Goal: Transaction & Acquisition: Purchase product/service

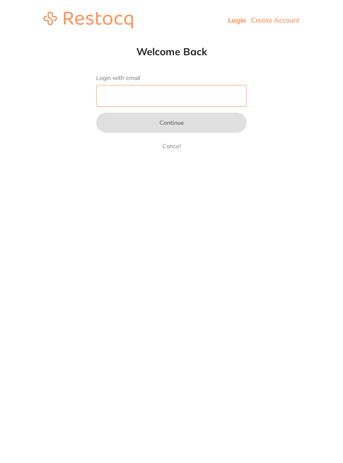
type input "[EMAIL_ADDRESS][DOMAIN_NAME]"
click at [171, 123] on button "Continue" at bounding box center [171, 122] width 151 height 20
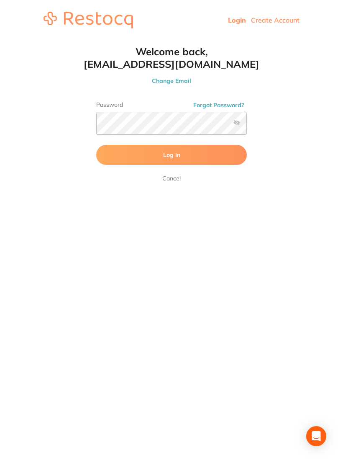
click at [187, 150] on button "Log In" at bounding box center [171, 155] width 151 height 20
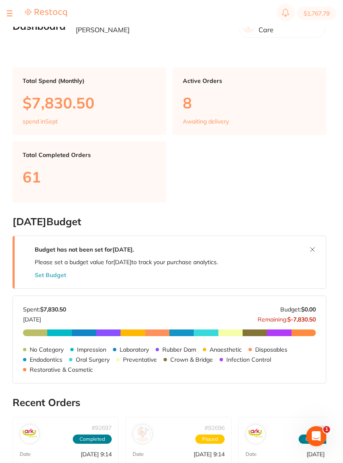
click at [10, 13] on button at bounding box center [10, 13] width 6 height 1
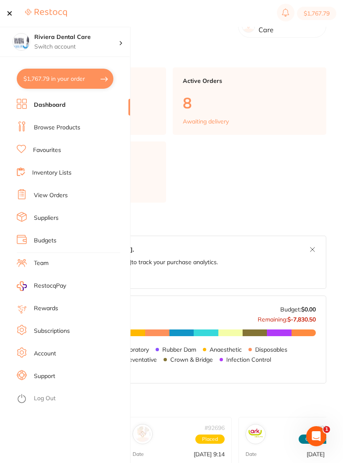
click at [59, 125] on link "Browse Products" at bounding box center [57, 127] width 46 height 8
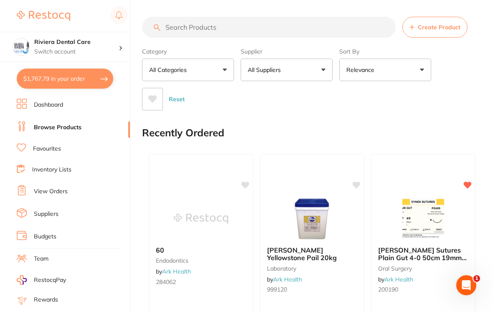
click at [174, 21] on input "search" at bounding box center [269, 27] width 254 height 21
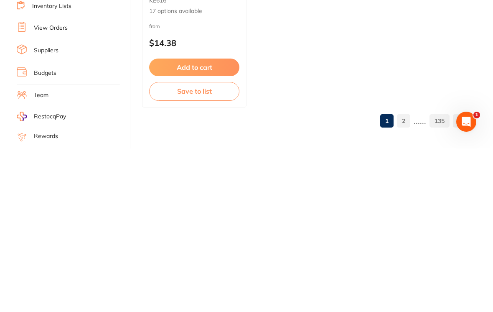
scroll to position [861, 0]
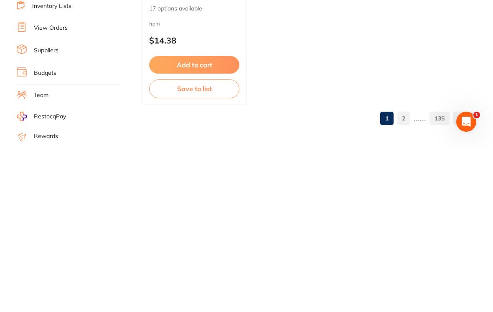
click at [342, 273] on link "2" at bounding box center [403, 281] width 13 height 17
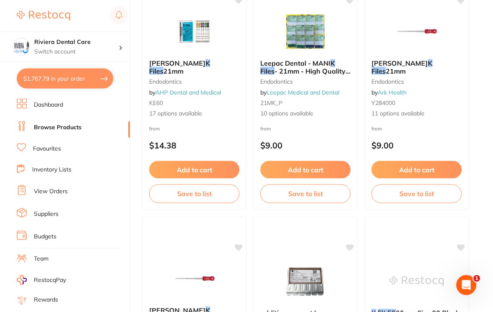
scroll to position [0, 0]
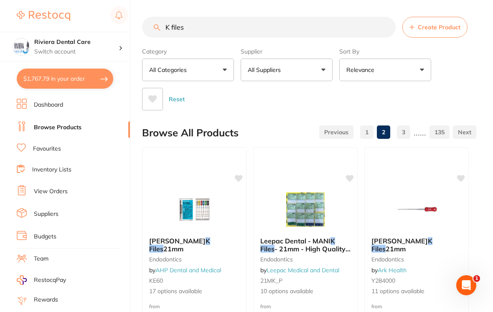
click at [202, 27] on input "K files" at bounding box center [269, 27] width 254 height 21
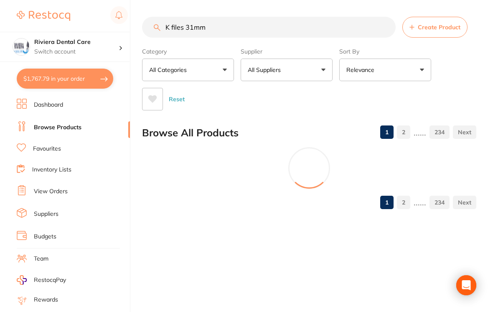
click at [342, 84] on div "Reset" at bounding box center [306, 95] width 328 height 29
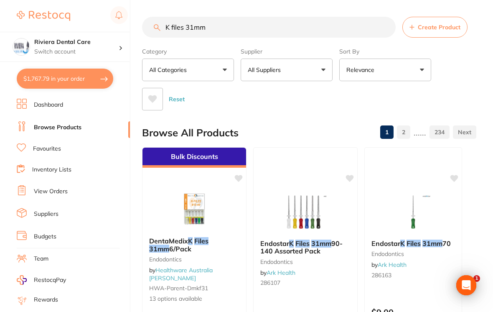
click at [227, 25] on input "K files 31mm" at bounding box center [269, 27] width 254 height 21
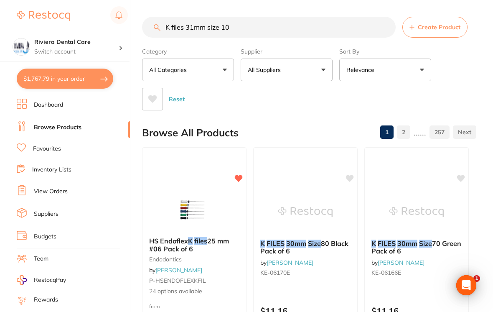
click at [342, 86] on div "Reset" at bounding box center [306, 95] width 328 height 29
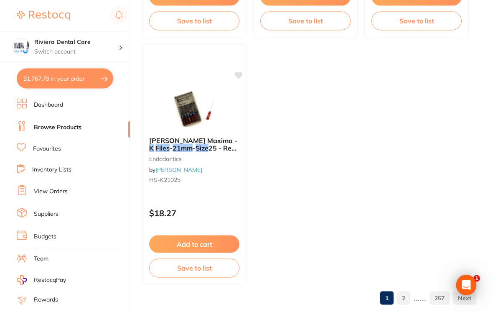
scroll to position [848, 0]
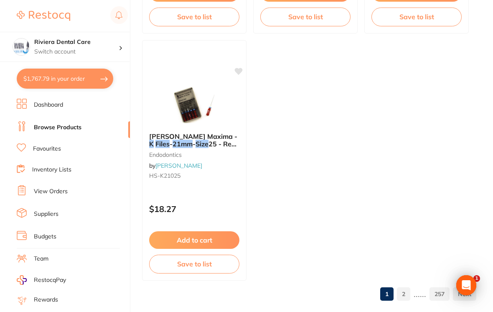
click at [342, 299] on link "2" at bounding box center [403, 294] width 13 height 17
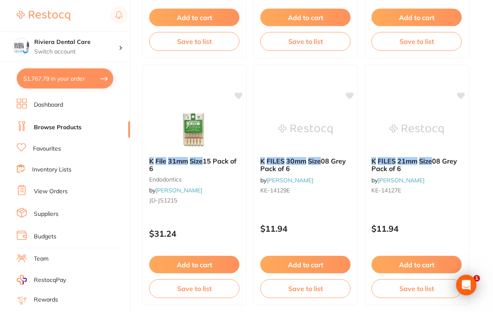
scroll to position [577, 0]
click at [196, 123] on img at bounding box center [194, 129] width 54 height 42
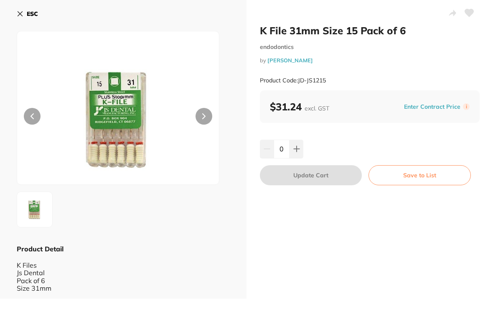
click at [25, 15] on button "ESC" at bounding box center [27, 14] width 21 height 14
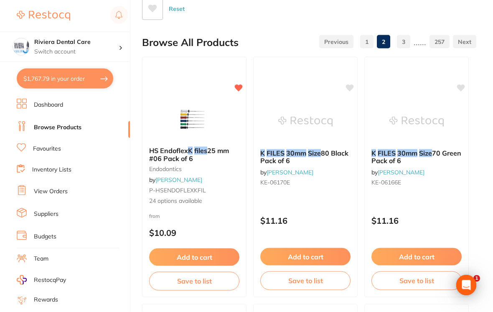
scroll to position [96, 0]
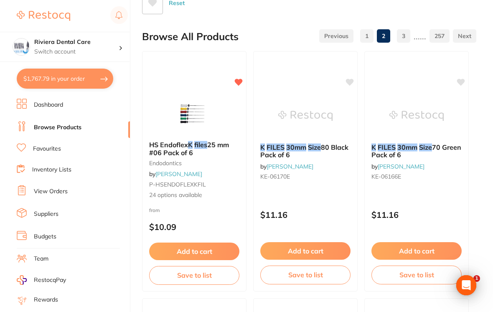
click at [186, 112] on img at bounding box center [194, 113] width 54 height 42
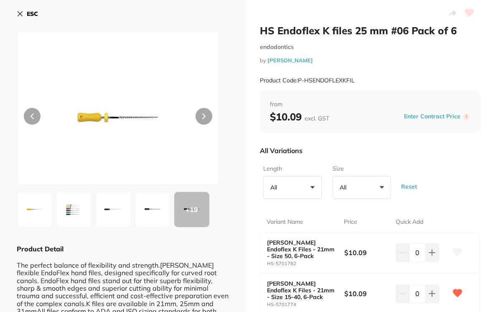
click at [20, 10] on icon at bounding box center [20, 13] width 7 height 7
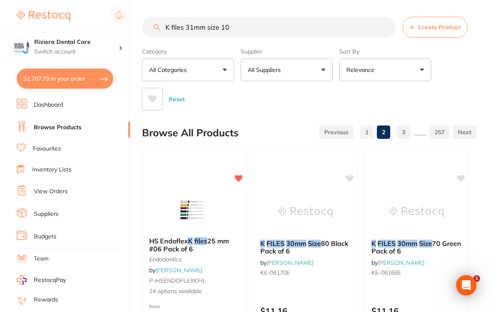
click at [241, 24] on input "K files 31mm size 10" at bounding box center [269, 27] width 254 height 21
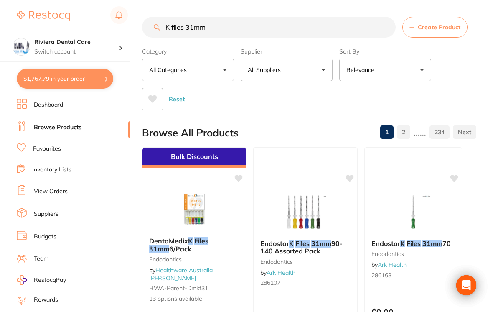
type input "K files 31mm"
click at [342, 76] on div "Category All Categories All Categories anaesthetic articulating burs CAD/CAM cr…" at bounding box center [309, 77] width 335 height 66
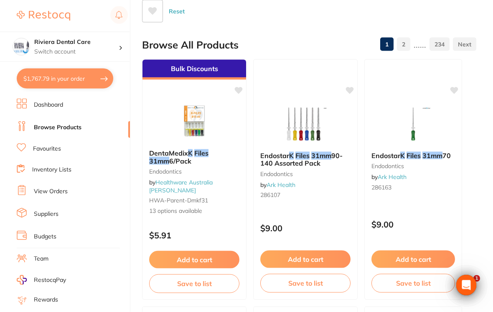
scroll to position [88, 0]
click at [308, 134] on img at bounding box center [306, 124] width 54 height 42
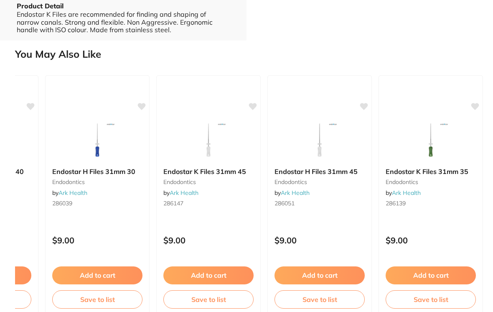
scroll to position [0, 644]
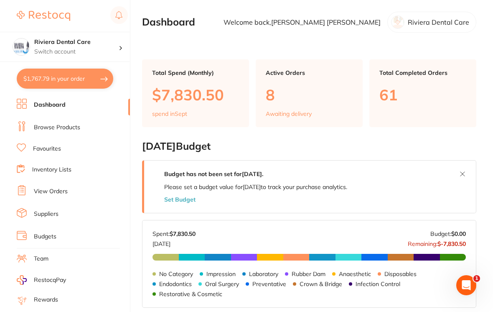
click at [52, 125] on link "Browse Products" at bounding box center [57, 127] width 46 height 8
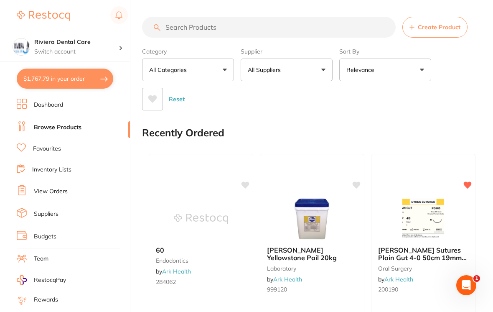
click at [174, 32] on input "search" at bounding box center [269, 27] width 254 height 21
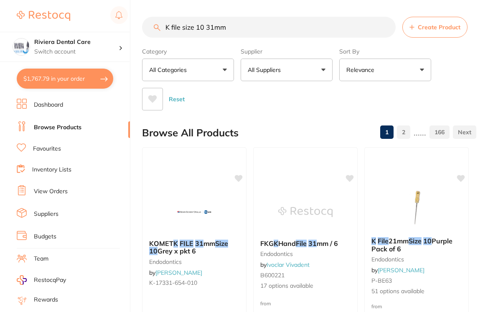
type input "K file size 10 31mm"
click at [466, 85] on div "Reset" at bounding box center [306, 95] width 328 height 29
click at [421, 230] on img at bounding box center [417, 210] width 54 height 42
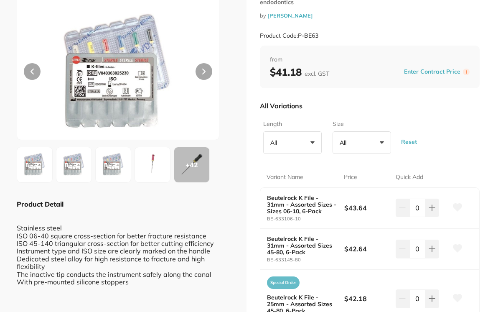
scroll to position [45, 0]
click at [380, 136] on button "All +0" at bounding box center [362, 142] width 59 height 23
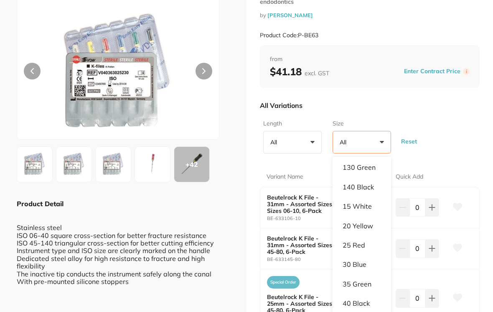
click at [473, 116] on div "Length All +0 All 21mm 25mm 28mm 31mm Size All +0 All 100 Yellow 110 Red 12 Bro…" at bounding box center [370, 136] width 220 height 41
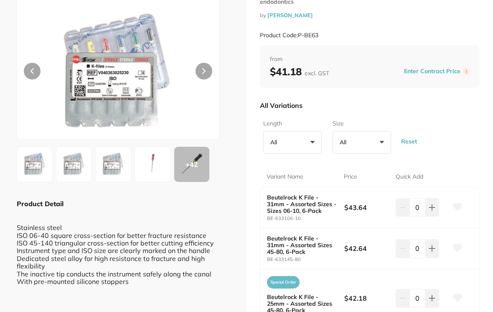
click at [308, 142] on button "All +0" at bounding box center [292, 142] width 59 height 23
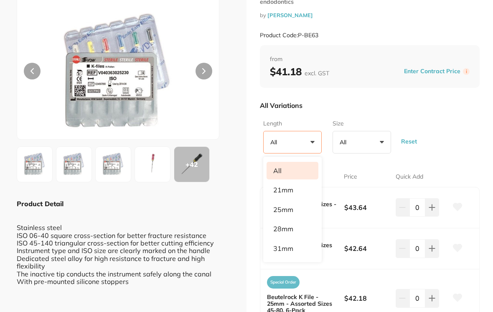
scroll to position [87, 0]
click at [285, 243] on li "31mm" at bounding box center [293, 249] width 52 height 18
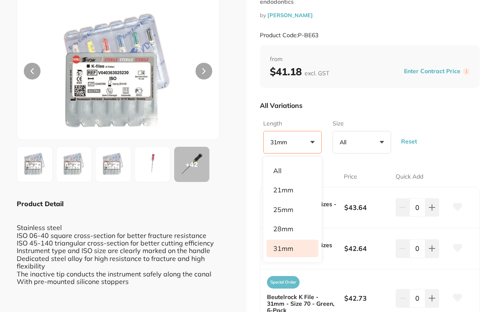
scroll to position [0, 0]
click at [463, 111] on div "All Variations" at bounding box center [370, 106] width 220 height 22
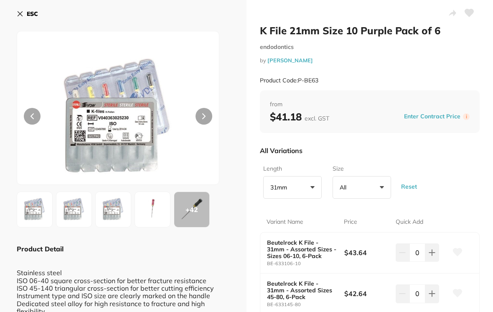
click at [17, 14] on icon at bounding box center [20, 13] width 7 height 7
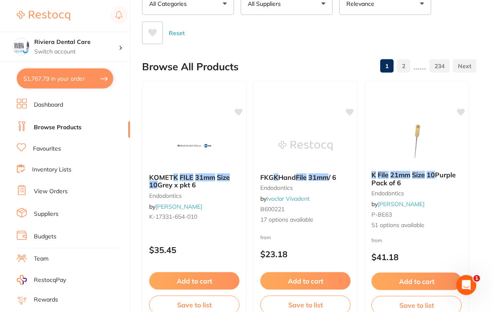
scroll to position [66, 0]
click at [305, 166] on img at bounding box center [306, 146] width 54 height 42
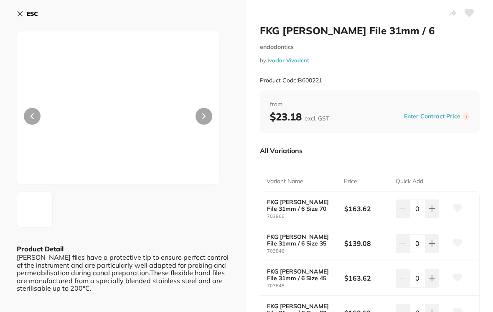
click at [25, 13] on button "ESC" at bounding box center [27, 14] width 21 height 14
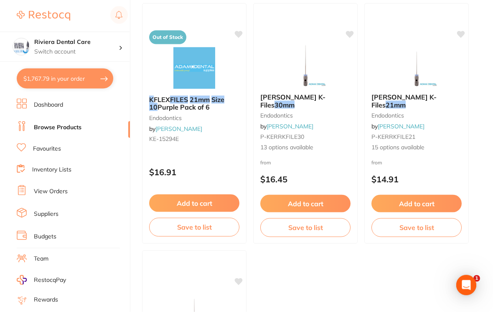
scroll to position [639, 0]
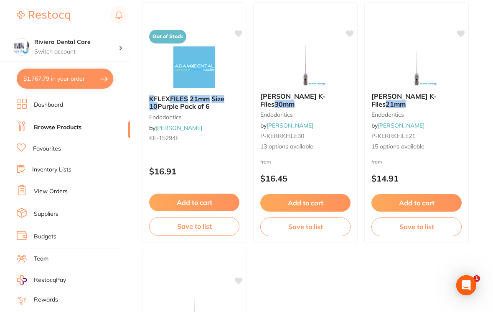
click at [295, 100] on em "30mm" at bounding box center [285, 104] width 20 height 8
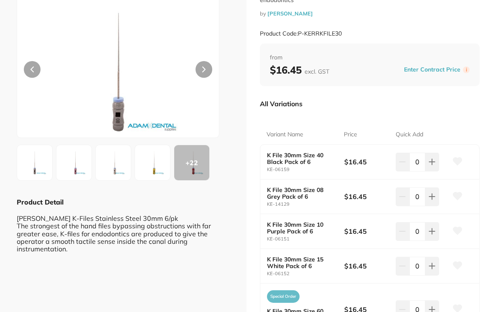
scroll to position [48, 0]
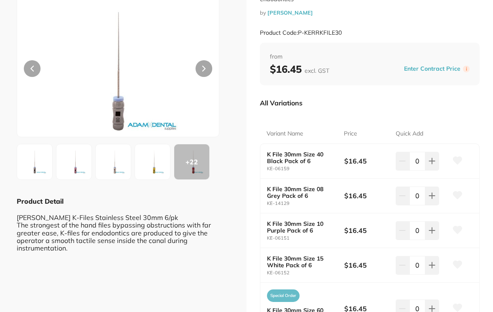
click at [325, 225] on b "K File 30mm Size 10 Purple Pack of 6" at bounding box center [301, 226] width 69 height 13
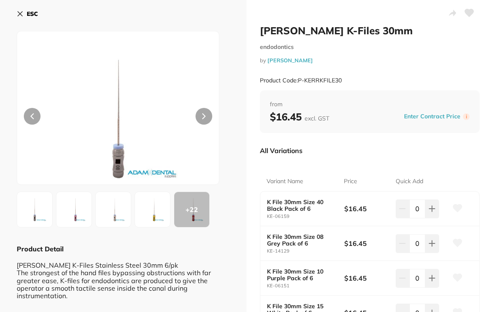
scroll to position [0, 0]
click at [21, 15] on icon at bounding box center [20, 14] width 5 height 5
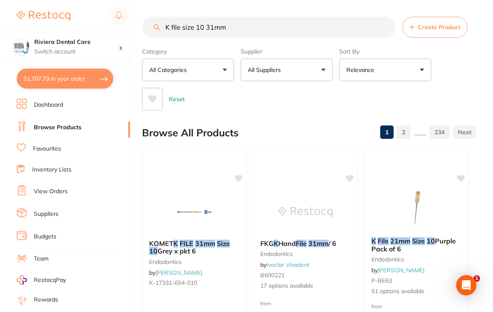
click at [53, 74] on button "$1,767.79 in your order" at bounding box center [65, 79] width 97 height 20
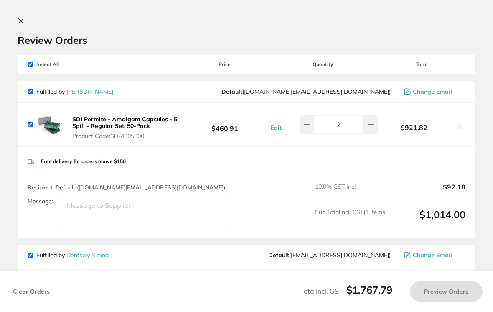
checkbox input "true"
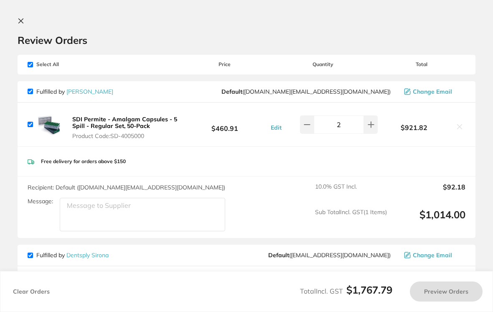
checkbox input "true"
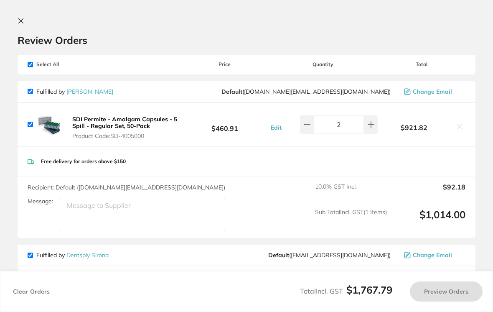
checkbox input "true"
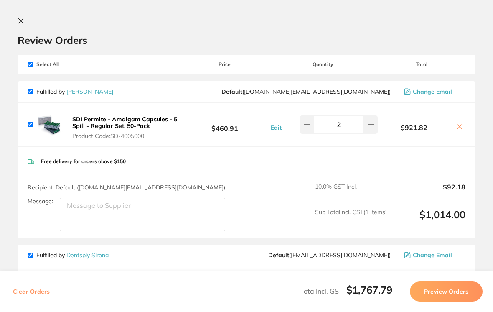
click at [21, 22] on icon at bounding box center [21, 21] width 7 height 7
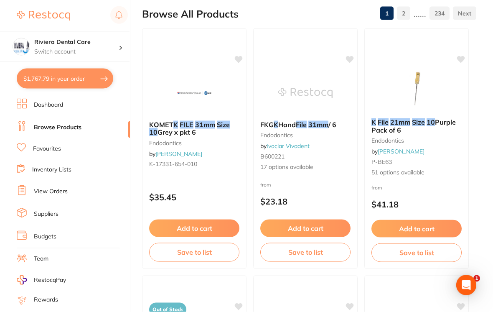
scroll to position [120, 0]
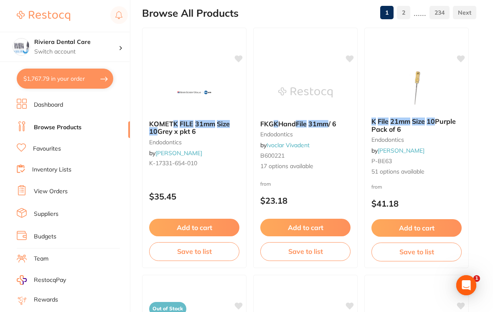
click at [200, 121] on em "31mm" at bounding box center [205, 124] width 20 height 8
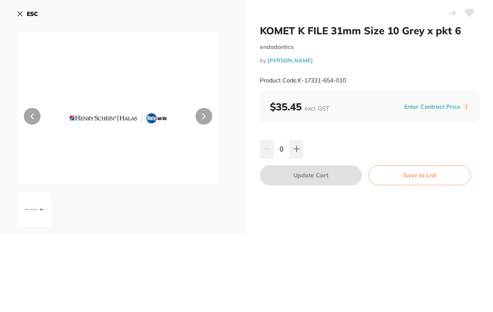
click at [469, 16] on icon at bounding box center [469, 13] width 9 height 8
click at [426, 171] on button "Save to List" at bounding box center [420, 175] width 102 height 20
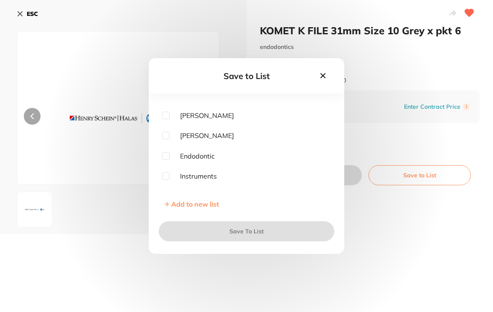
scroll to position [135, 0]
click at [169, 138] on input "checkbox" at bounding box center [166, 135] width 8 height 8
checkbox input "true"
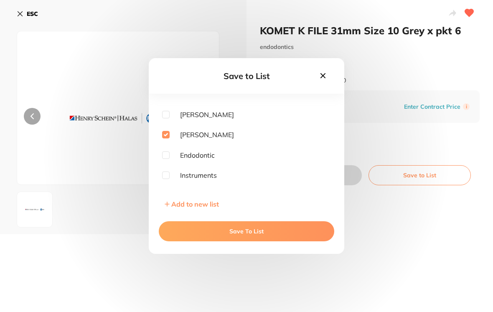
click at [244, 236] on button "Save To List" at bounding box center [247, 231] width 176 height 20
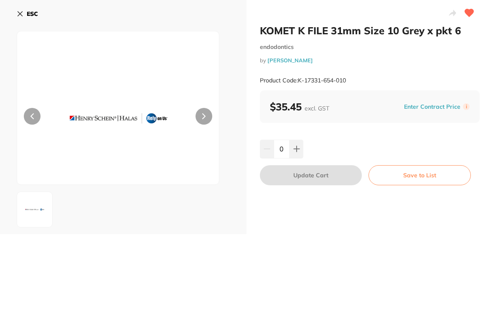
click at [297, 146] on icon at bounding box center [297, 149] width 7 height 7
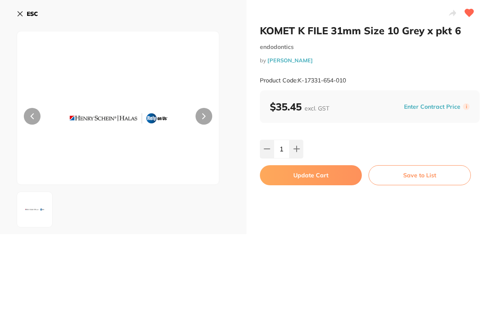
click at [297, 146] on icon at bounding box center [297, 149] width 7 height 7
type input "2"
click at [310, 171] on button "Update Cart" at bounding box center [311, 175] width 102 height 20
checkbox input "false"
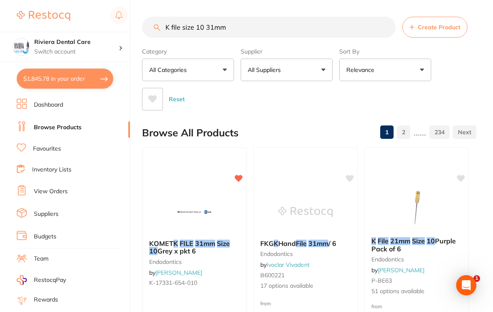
scroll to position [120, 0]
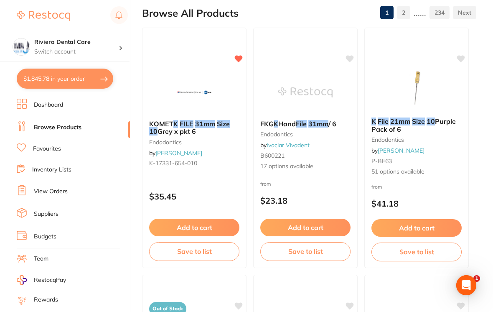
click at [66, 72] on button "$1,845.78 in your order" at bounding box center [65, 79] width 97 height 20
checkbox input "true"
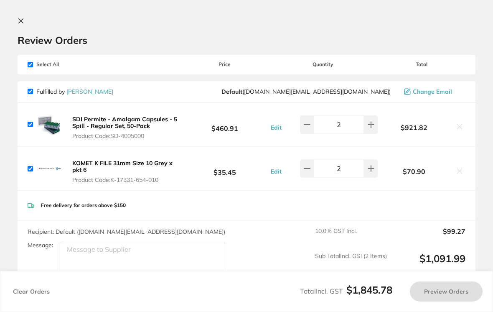
scroll to position [0, 0]
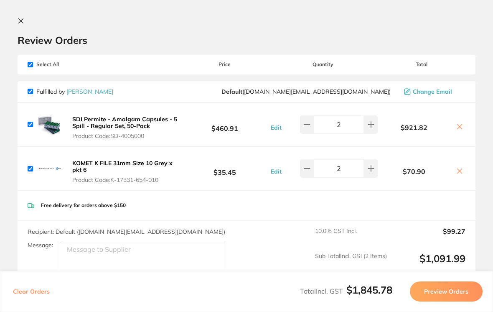
click at [18, 24] on icon at bounding box center [21, 21] width 7 height 7
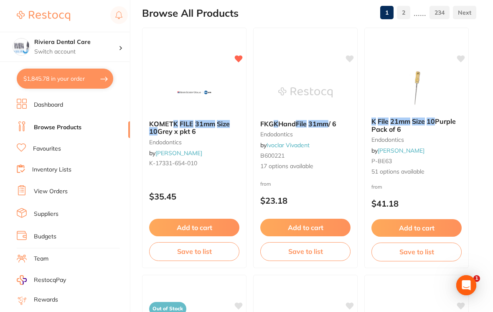
click at [46, 166] on link "Inventory Lists" at bounding box center [51, 170] width 39 height 8
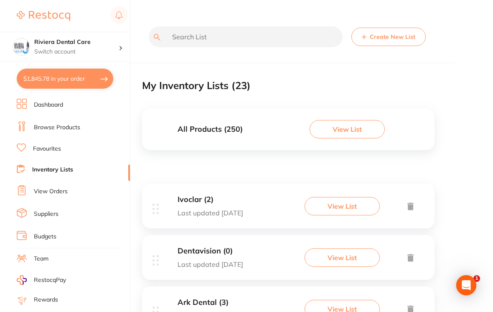
click at [329, 200] on button "View List" at bounding box center [342, 206] width 75 height 18
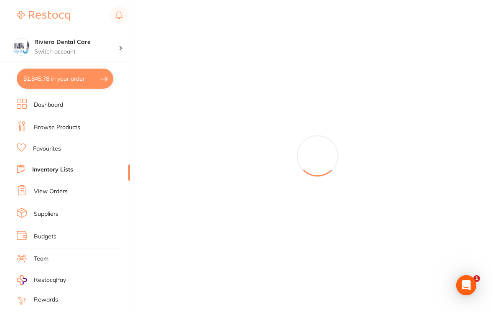
click at [215, 200] on div at bounding box center [317, 156] width 351 height 312
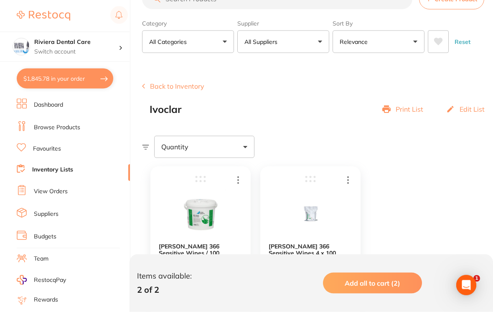
scroll to position [24, 0]
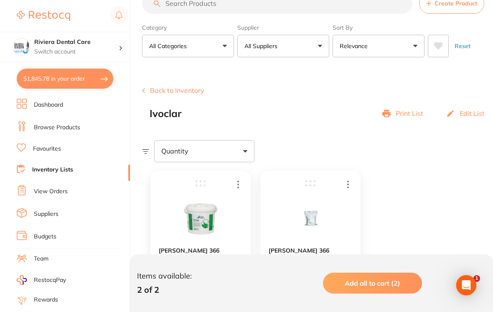
click at [166, 87] on button "Back to Inventory" at bounding box center [173, 91] width 62 height 8
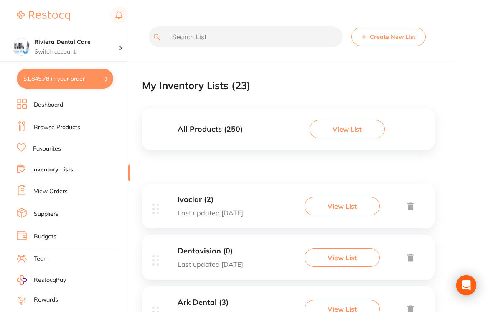
click at [222, 248] on h3 "Dentavision (0)" at bounding box center [211, 251] width 66 height 9
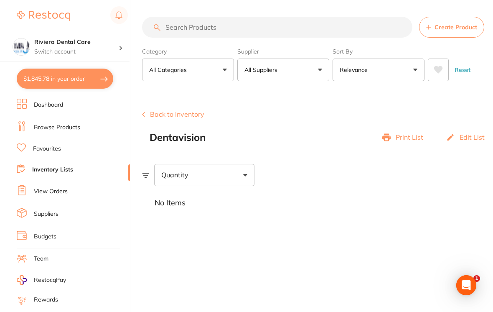
click at [166, 111] on button "Back to Inventory" at bounding box center [173, 114] width 62 height 8
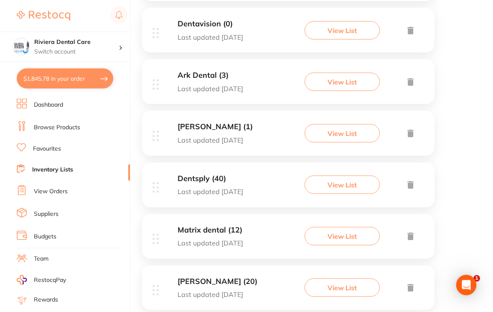
scroll to position [227, 0]
click at [242, 79] on div "Ark Dental (3) Last updated 14 days ago" at bounding box center [211, 81] width 66 height 21
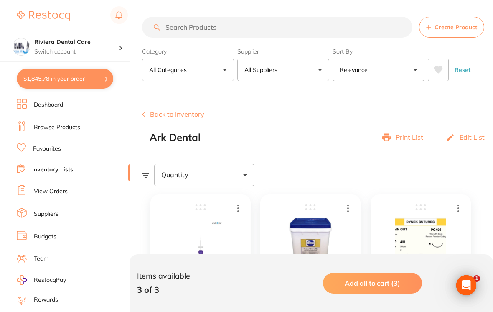
click at [170, 114] on button "Back to Inventory" at bounding box center [173, 114] width 62 height 8
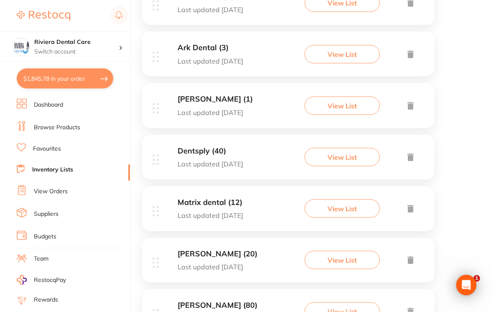
scroll to position [255, 0]
click at [243, 151] on h3 "Dentsply (40)" at bounding box center [211, 150] width 66 height 9
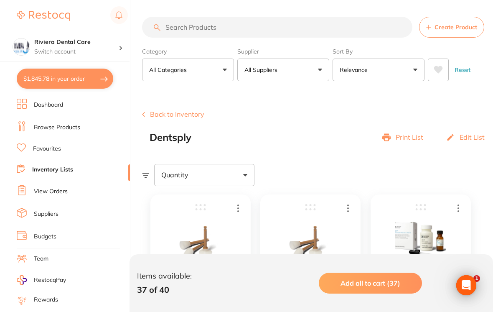
click at [166, 112] on button "Back to Inventory" at bounding box center [173, 114] width 62 height 8
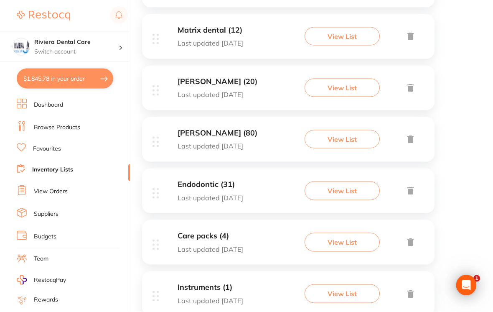
scroll to position [426, 0]
click at [217, 130] on h3 "Henry Schein Halas (80)" at bounding box center [218, 134] width 80 height 9
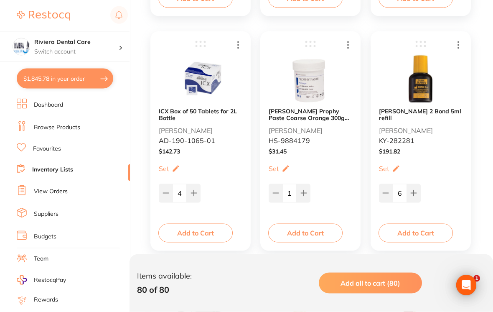
scroll to position [3215, 0]
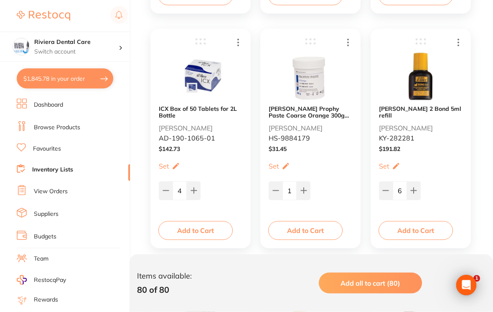
click at [413, 227] on button "Add to Cart" at bounding box center [416, 230] width 74 height 18
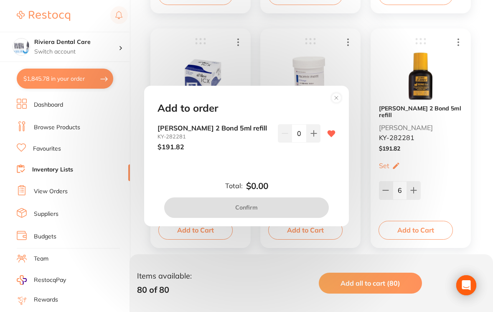
click at [315, 136] on icon at bounding box center [313, 133] width 5 height 5
type input "1"
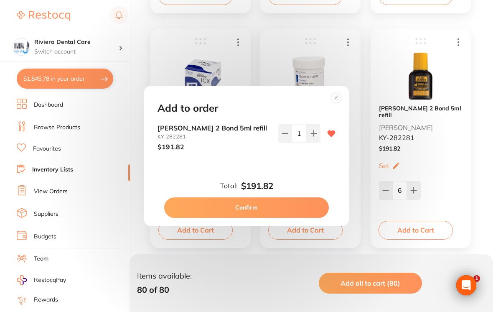
scroll to position [0, 0]
click at [250, 204] on button "Confirm" at bounding box center [246, 207] width 165 height 20
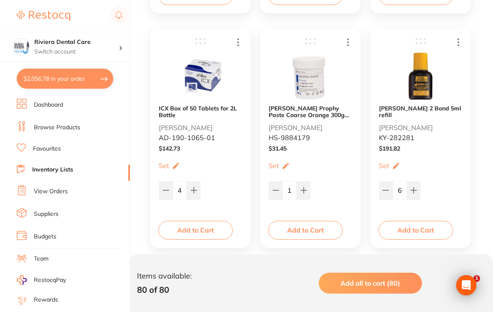
checkbox input "false"
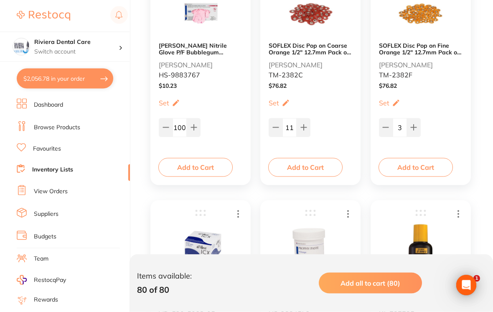
scroll to position [3045, 0]
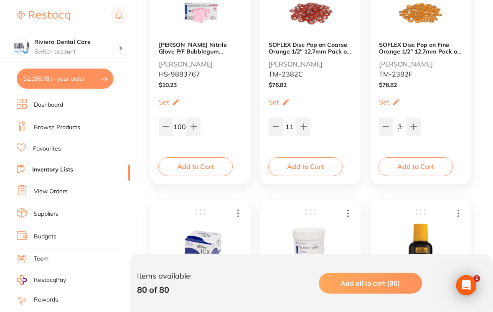
click at [303, 161] on button "Add to Cart" at bounding box center [305, 166] width 74 height 18
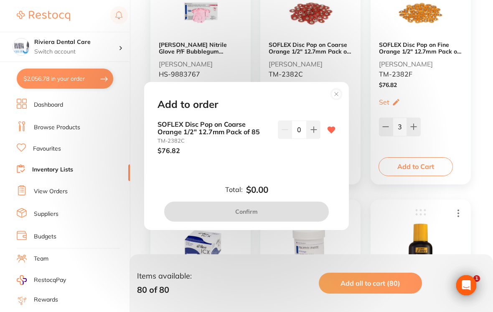
scroll to position [0, 0]
click at [316, 133] on icon at bounding box center [314, 129] width 7 height 7
type input "1"
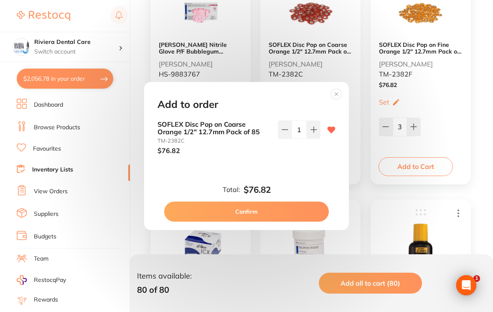
click at [255, 207] on button "Confirm" at bounding box center [246, 212] width 165 height 20
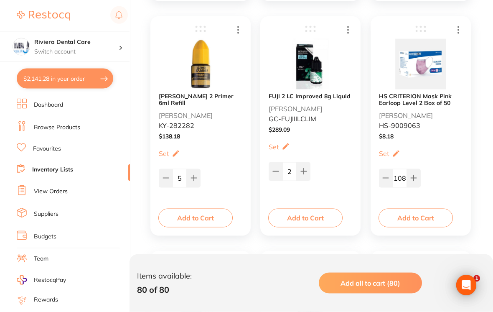
scroll to position [4401, 0]
click at [416, 212] on button "Add to Cart" at bounding box center [416, 217] width 74 height 18
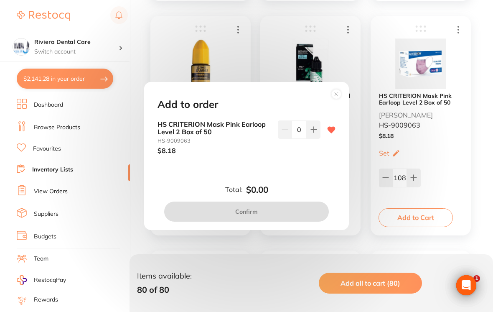
scroll to position [0, 0]
click at [315, 133] on button at bounding box center [314, 129] width 14 height 18
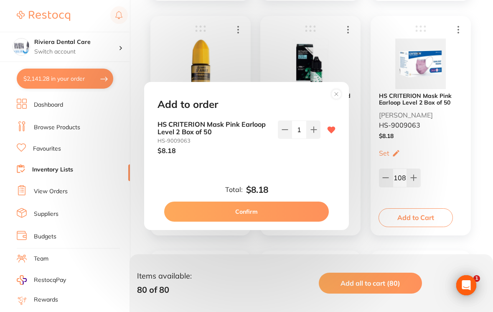
click at [315, 133] on button at bounding box center [314, 129] width 14 height 18
click at [315, 133] on icon at bounding box center [314, 129] width 7 height 7
click at [317, 133] on icon at bounding box center [314, 129] width 7 height 7
click at [316, 133] on icon at bounding box center [314, 129] width 7 height 7
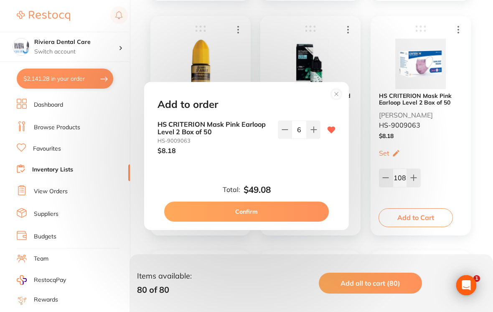
click at [315, 133] on icon at bounding box center [314, 129] width 7 height 7
click at [317, 133] on button at bounding box center [314, 129] width 14 height 18
click at [316, 133] on button at bounding box center [314, 129] width 14 height 18
click at [319, 132] on button at bounding box center [314, 129] width 14 height 18
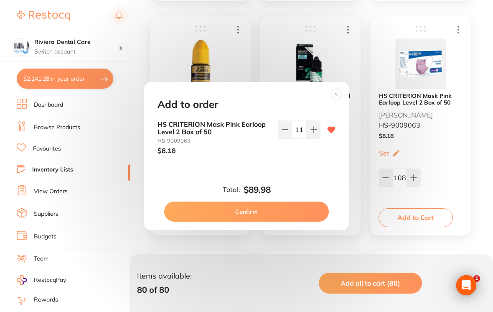
click at [318, 132] on button at bounding box center [314, 129] width 14 height 18
click at [320, 133] on button at bounding box center [314, 129] width 14 height 18
click at [314, 133] on icon at bounding box center [314, 129] width 7 height 7
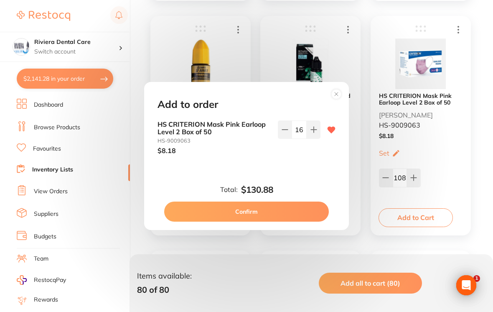
click at [315, 132] on button at bounding box center [314, 129] width 14 height 18
click at [314, 132] on button at bounding box center [314, 129] width 14 height 18
click at [311, 133] on icon at bounding box center [314, 129] width 7 height 7
click at [319, 134] on button at bounding box center [314, 129] width 14 height 18
type input "20"
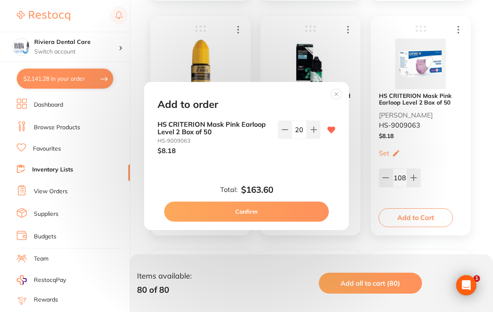
click at [250, 211] on button "Confirm" at bounding box center [246, 212] width 165 height 20
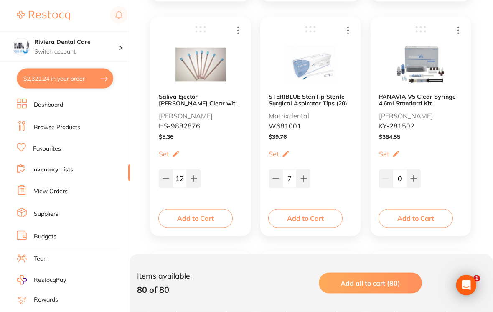
click at [194, 215] on button "Add to Cart" at bounding box center [195, 218] width 74 height 18
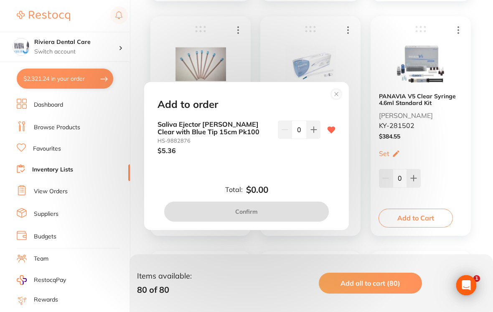
click at [316, 132] on button at bounding box center [314, 129] width 14 height 18
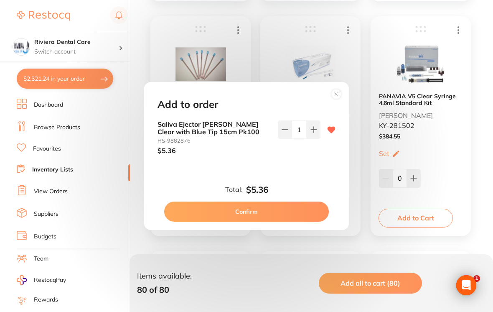
click at [316, 131] on button at bounding box center [314, 129] width 14 height 18
click at [308, 128] on button at bounding box center [314, 129] width 14 height 18
click at [317, 133] on icon at bounding box center [314, 129] width 7 height 7
click at [317, 137] on button at bounding box center [314, 129] width 14 height 18
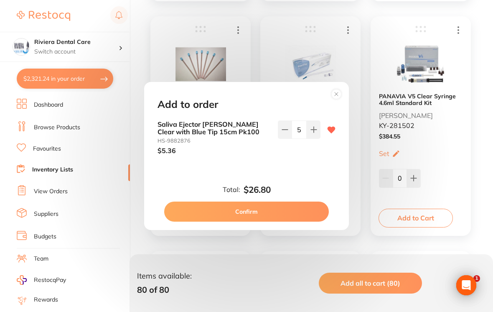
type input "6"
click at [248, 208] on button "Confirm" at bounding box center [246, 212] width 165 height 20
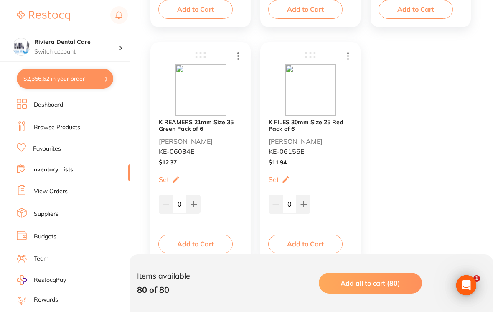
scroll to position [6271, 0]
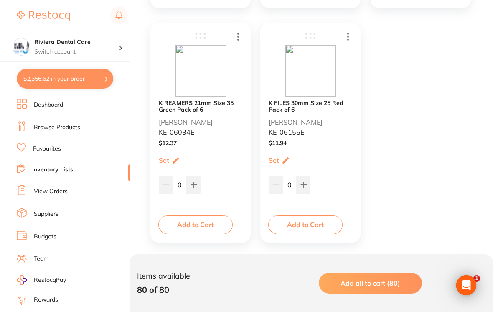
click at [48, 126] on link "Browse Products" at bounding box center [57, 127] width 46 height 8
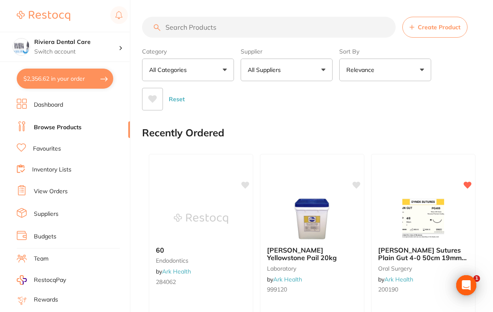
click at [53, 123] on link "Browse Products" at bounding box center [58, 127] width 48 height 8
click at [53, 166] on link "Inventory Lists" at bounding box center [51, 170] width 39 height 8
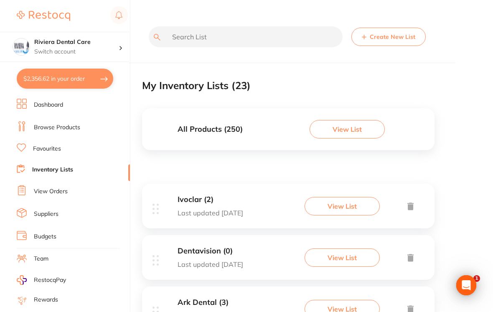
click at [175, 33] on input "text" at bounding box center [246, 36] width 194 height 21
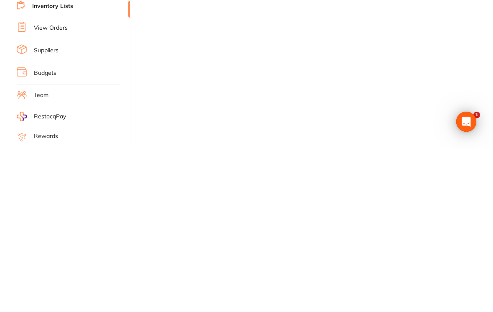
scroll to position [13, 0]
click at [457, 74] on div "large dry tips Create New List My Inventory Lists ( 0 ) All Products ( 250 ) Vi…" at bounding box center [317, 156] width 351 height 312
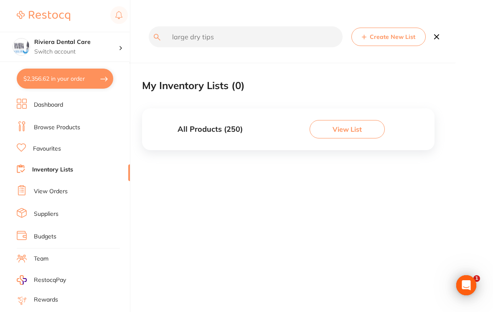
click at [187, 35] on input "large dry tips" at bounding box center [246, 36] width 194 height 21
click at [214, 37] on input "dry tips" at bounding box center [246, 36] width 194 height 21
type input "dry tips"
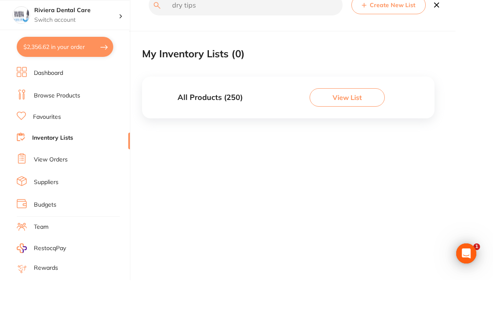
click at [338, 120] on button "View List" at bounding box center [347, 129] width 75 height 18
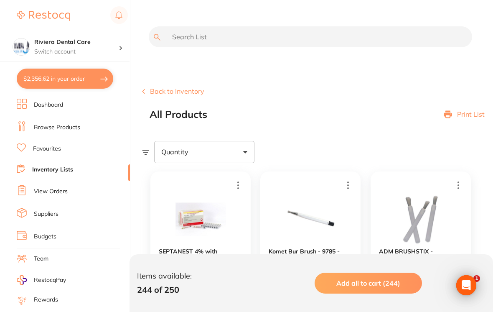
click at [179, 34] on input "text" at bounding box center [311, 36] width 324 height 21
type input "dry tips"
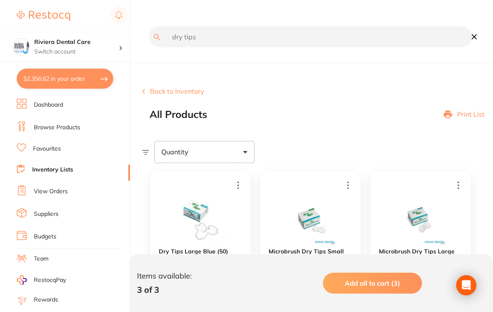
click at [458, 88] on section "Back to Inventory All Products Print List Quantity Item Price Qty on Hand Min /…" at bounding box center [317, 260] width 351 height 389
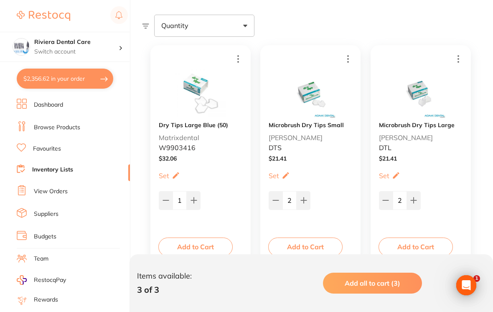
scroll to position [148, 0]
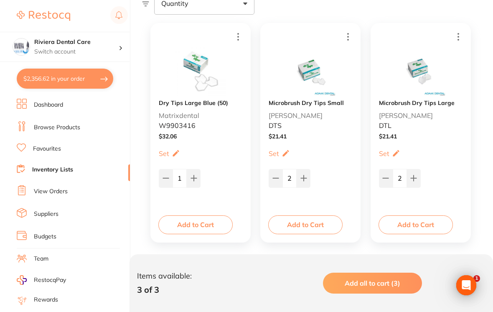
click at [65, 70] on button "$2,356.62 in your order" at bounding box center [65, 79] width 97 height 20
checkbox input "true"
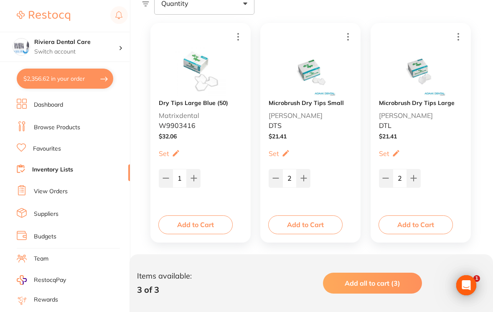
checkbox input "true"
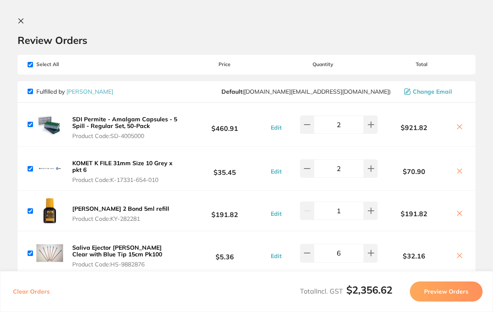
scroll to position [0, 0]
click at [21, 16] on section "Review Orders Your orders are being processed and we will notify you once we ha…" at bounding box center [246, 156] width 493 height 312
click at [23, 20] on icon at bounding box center [21, 21] width 7 height 7
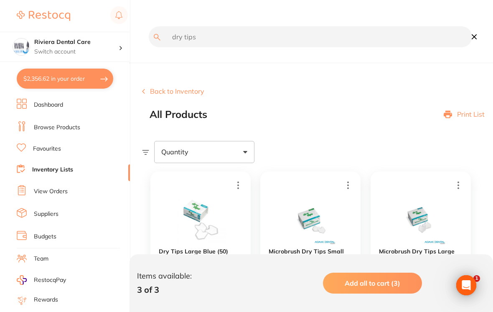
scroll to position [148, 0]
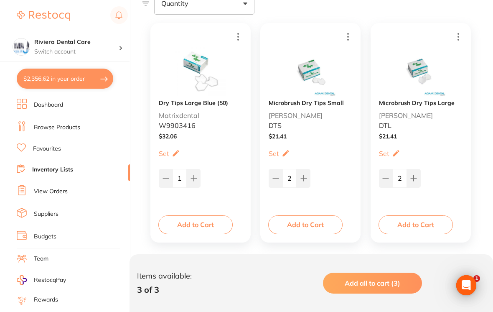
click at [412, 176] on icon at bounding box center [414, 178] width 7 height 7
click at [416, 175] on icon at bounding box center [414, 178] width 7 height 7
click at [418, 175] on button at bounding box center [414, 178] width 14 height 18
click at [387, 176] on icon at bounding box center [386, 178] width 7 height 7
click at [388, 175] on button at bounding box center [386, 178] width 14 height 18
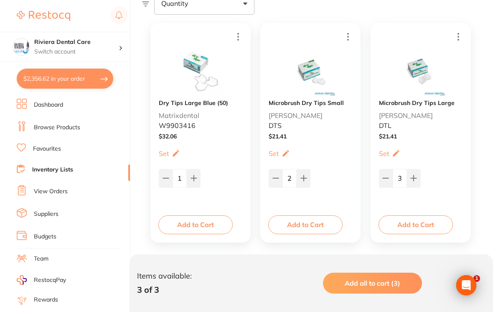
click at [390, 174] on button at bounding box center [386, 178] width 14 height 18
type input "2"
click at [416, 222] on button "Add to Cart" at bounding box center [416, 224] width 74 height 18
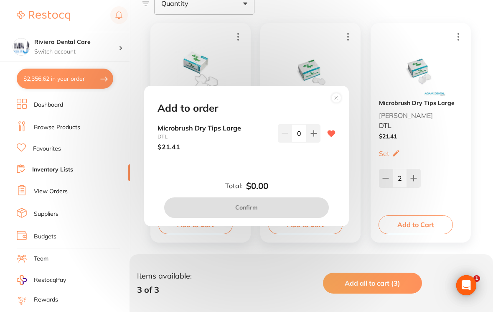
scroll to position [0, 0]
click at [312, 137] on icon at bounding box center [314, 133] width 7 height 7
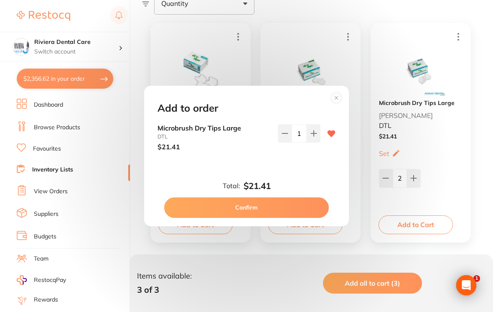
click at [312, 137] on button at bounding box center [314, 133] width 14 height 18
type input "2"
click at [247, 208] on button "Confirm" at bounding box center [246, 207] width 165 height 20
checkbox input "false"
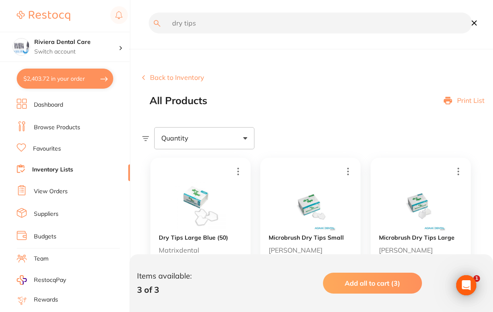
scroll to position [14, 0]
click at [173, 74] on button "Back to Inventory" at bounding box center [173, 78] width 62 height 8
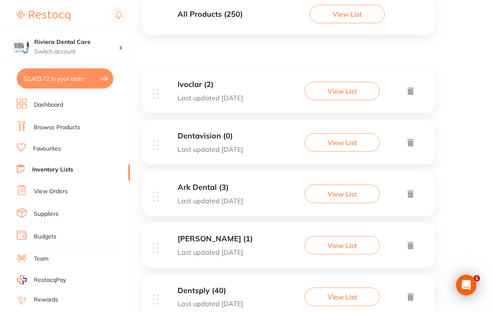
scroll to position [123, 0]
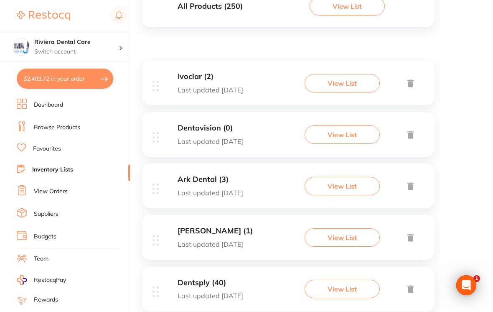
click at [224, 285] on h3 "Dentsply (40)" at bounding box center [211, 283] width 66 height 9
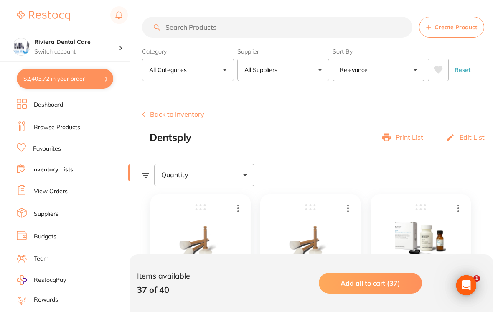
click at [162, 118] on button "Back to Inventory" at bounding box center [173, 114] width 62 height 8
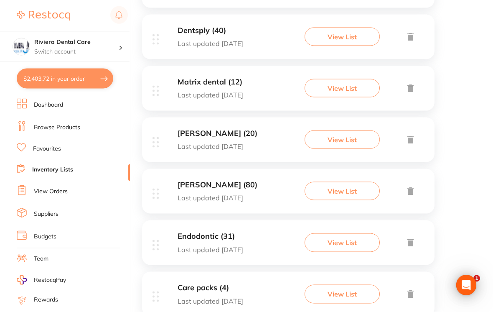
scroll to position [374, 0]
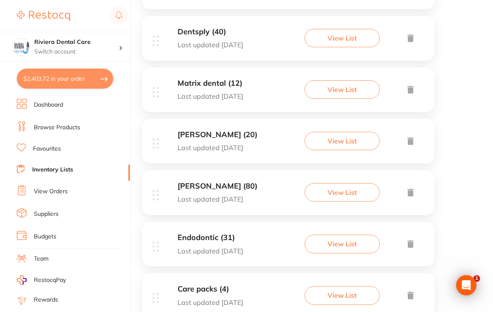
click at [220, 238] on h3 "Endodontic (31)" at bounding box center [211, 237] width 66 height 9
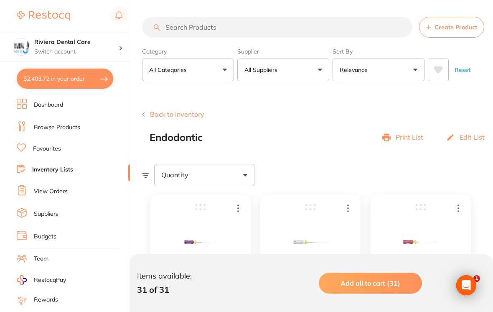
click at [62, 127] on link "Browse Products" at bounding box center [57, 127] width 46 height 8
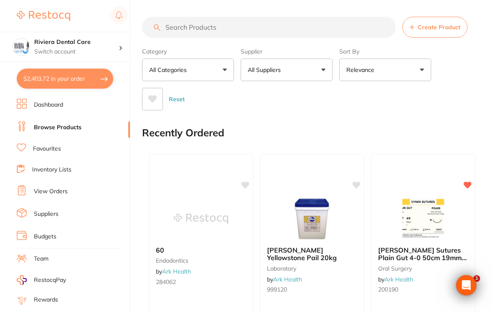
click at [58, 166] on link "Inventory Lists" at bounding box center [51, 170] width 39 height 8
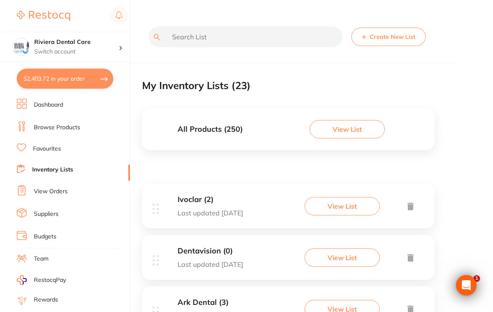
click at [343, 136] on button "View List" at bounding box center [347, 129] width 75 height 18
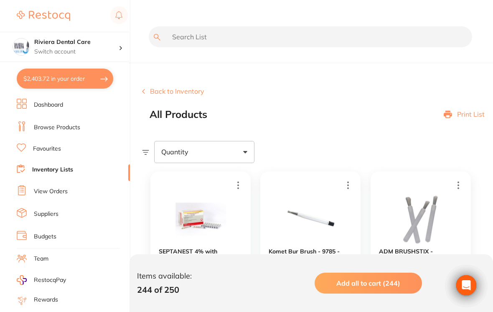
click at [187, 36] on input "text" at bounding box center [311, 36] width 324 height 21
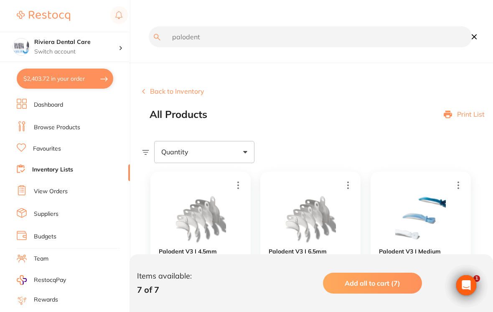
type input "palodent"
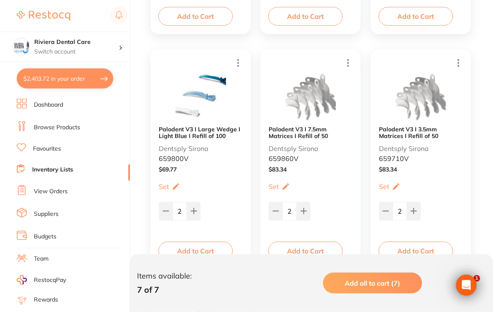
scroll to position [388, 0]
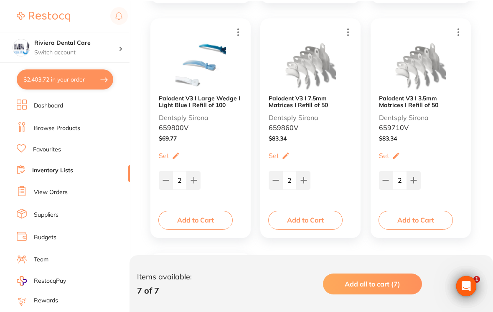
click at [307, 216] on button "Add to Cart" at bounding box center [305, 219] width 74 height 18
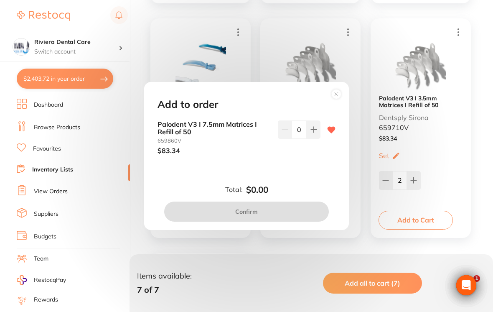
scroll to position [0, 0]
click at [340, 99] on circle at bounding box center [337, 94] width 10 height 10
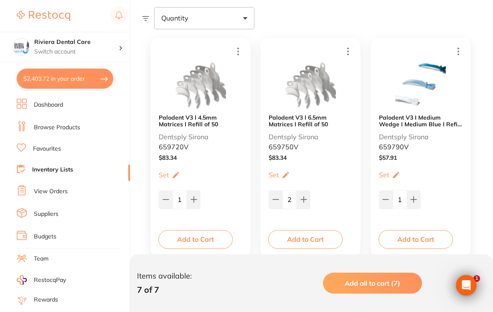
scroll to position [125, 0]
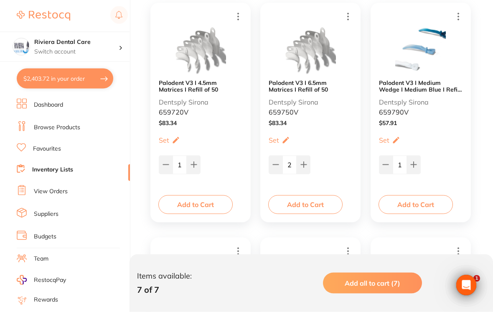
click at [312, 204] on button "Add to Cart" at bounding box center [305, 204] width 74 height 18
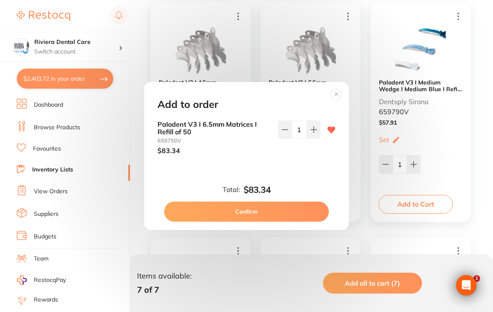
scroll to position [0, 0]
click at [249, 216] on button "Confirm" at bounding box center [246, 212] width 165 height 20
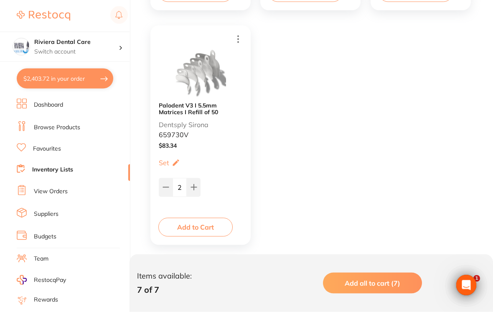
click at [192, 223] on button "Add to Cart" at bounding box center [195, 227] width 74 height 18
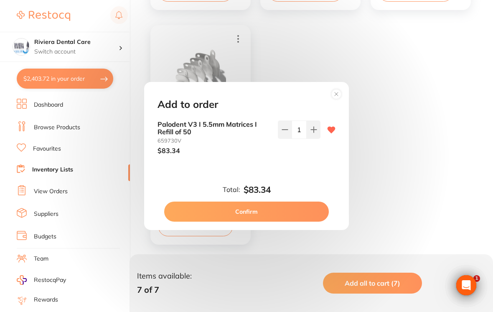
click at [314, 132] on icon at bounding box center [313, 129] width 5 height 5
type input "2"
click at [252, 212] on button "Confirm" at bounding box center [246, 212] width 165 height 20
type input "2"
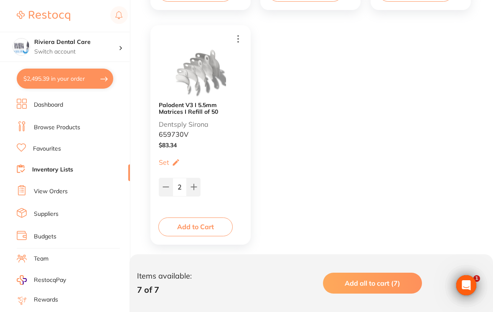
click at [54, 124] on link "Browse Products" at bounding box center [57, 127] width 46 height 8
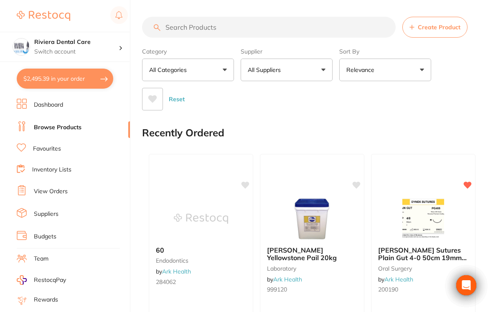
click at [176, 27] on input "search" at bounding box center [269, 27] width 254 height 21
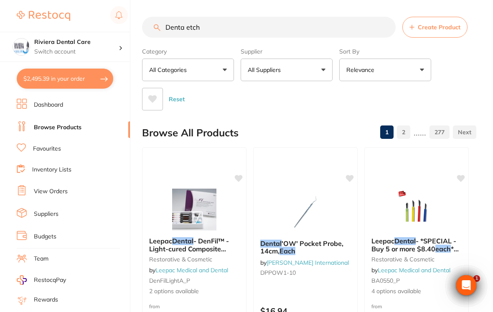
type input "Denta etch"
click at [460, 89] on div "Reset" at bounding box center [306, 95] width 328 height 29
